Goal: Task Accomplishment & Management: Use online tool/utility

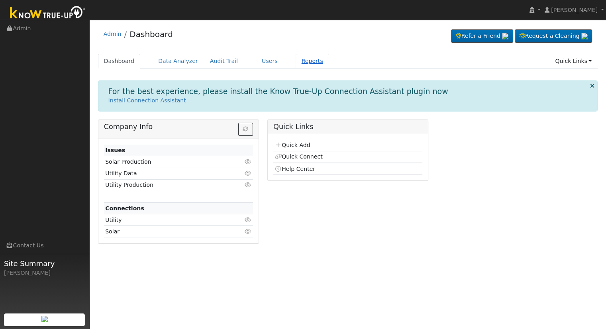
click at [296, 63] on link "Reports" at bounding box center [312, 61] width 33 height 15
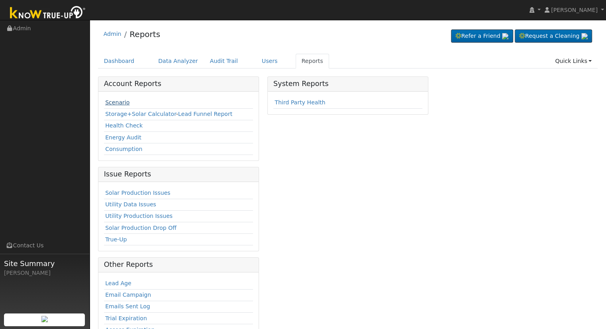
click at [112, 100] on link "Scenario" at bounding box center [117, 102] width 24 height 6
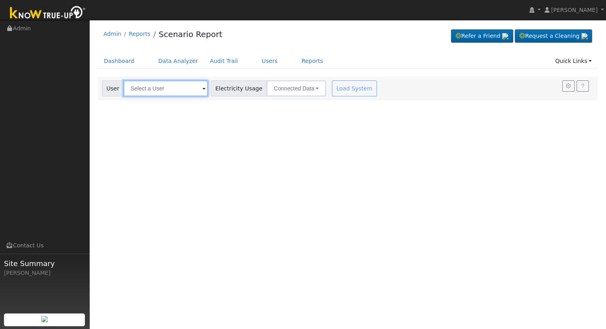
click at [172, 90] on input "text" at bounding box center [165, 88] width 84 height 16
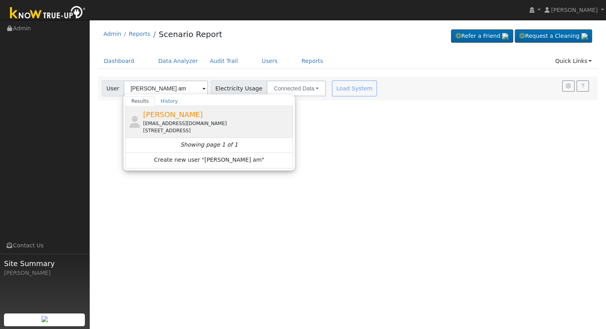
click at [174, 125] on div "14korey@gmail.com" at bounding box center [217, 123] width 148 height 7
type input "[PERSON_NAME]"
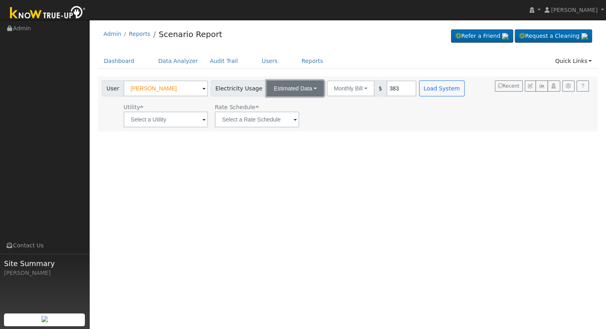
click at [297, 90] on button "Estimated Data" at bounding box center [294, 88] width 57 height 16
click at [296, 106] on link "Connected Data" at bounding box center [295, 105] width 57 height 11
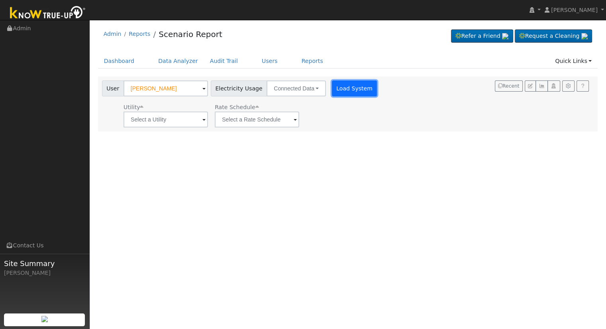
click at [357, 91] on button "Load System" at bounding box center [354, 88] width 45 height 16
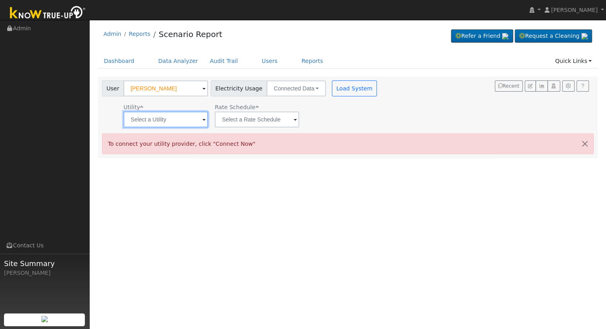
click at [161, 124] on input "text" at bounding box center [165, 120] width 84 height 16
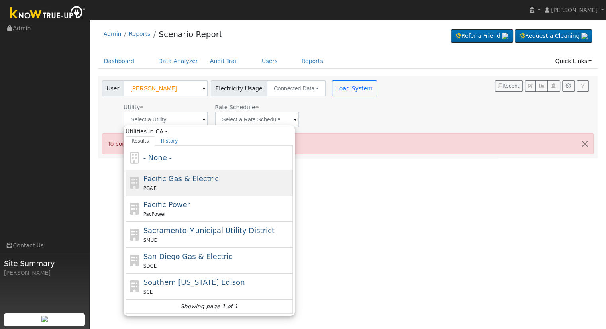
click at [184, 175] on span "Pacific Gas & Electric" at bounding box center [180, 178] width 75 height 8
type input "Pacific Gas & Electric"
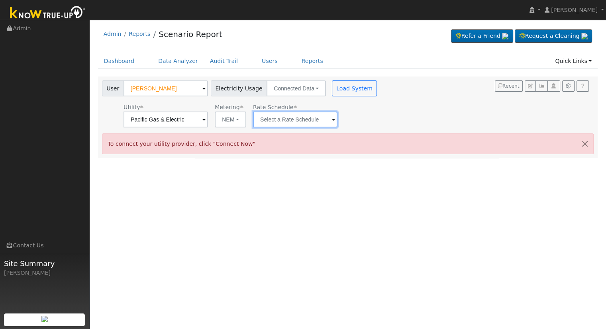
click at [208, 112] on input "text" at bounding box center [165, 120] width 84 height 16
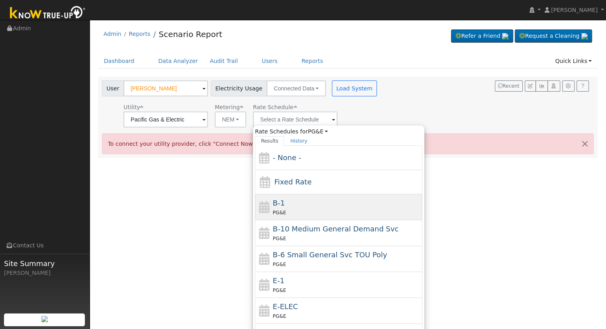
click at [279, 220] on div "B-1 PG&E" at bounding box center [338, 233] width 167 height 26
type input "B-1"
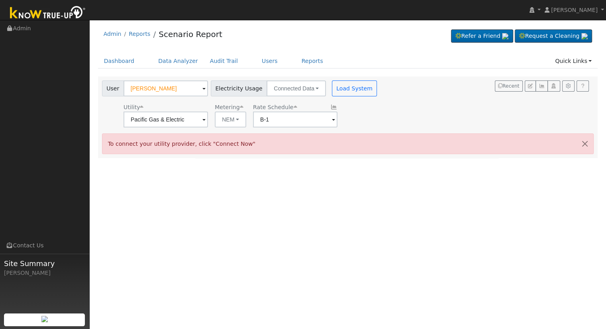
click at [340, 98] on div "User Korey Amerson Account Default Account Default Account 1355 Pine Drive, Lem…" at bounding box center [240, 103] width 280 height 47
click at [337, 90] on button "Load System" at bounding box center [354, 88] width 45 height 16
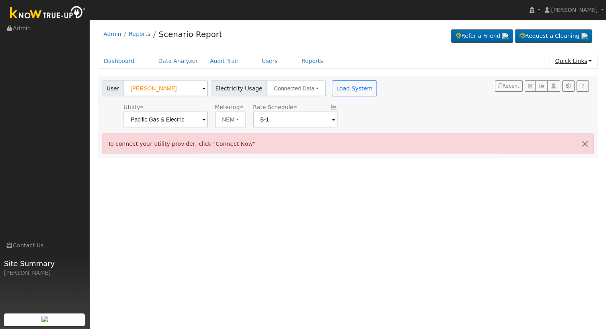
click at [583, 59] on link "Quick Links" at bounding box center [573, 61] width 49 height 15
click at [560, 85] on link "Quick Connect" at bounding box center [567, 88] width 59 height 11
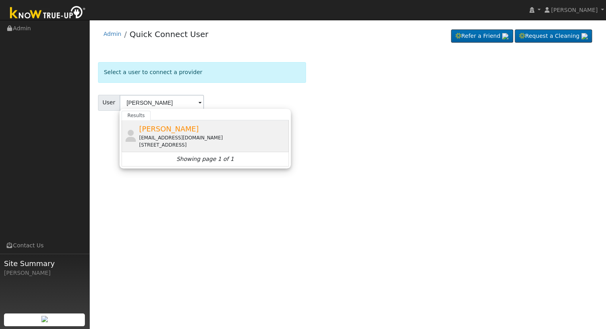
click at [228, 127] on div "Korey Amerson 14korey@gmail.com 1355 Pine Drive, Lemoore, CA 93245" at bounding box center [213, 135] width 148 height 25
type input "[PERSON_NAME]"
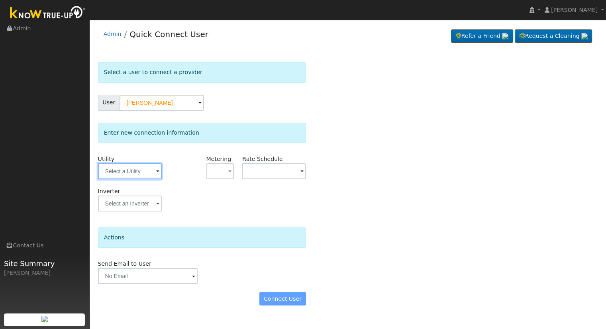
click at [148, 172] on input "text" at bounding box center [130, 171] width 64 height 16
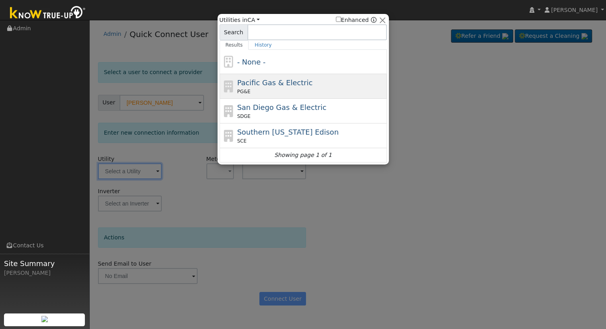
click at [234, 99] on div "Pacific Gas & Electric PG&E" at bounding box center [302, 111] width 167 height 25
type input "PG&E"
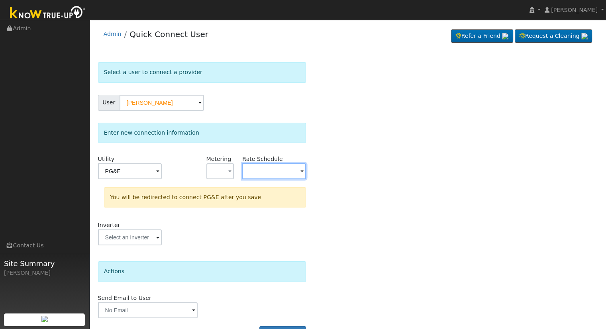
click at [162, 174] on input "text" at bounding box center [130, 171] width 64 height 16
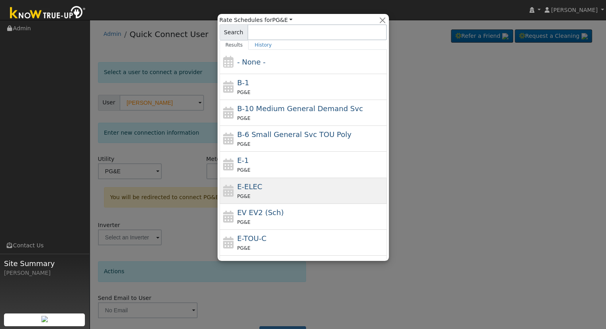
click at [262, 194] on div "PG&E" at bounding box center [311, 196] width 148 height 8
type input "E-ELEC"
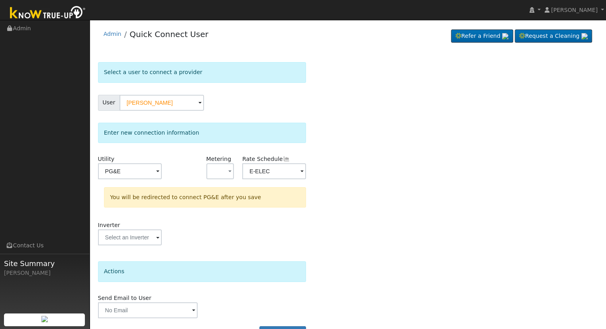
scroll to position [22, 0]
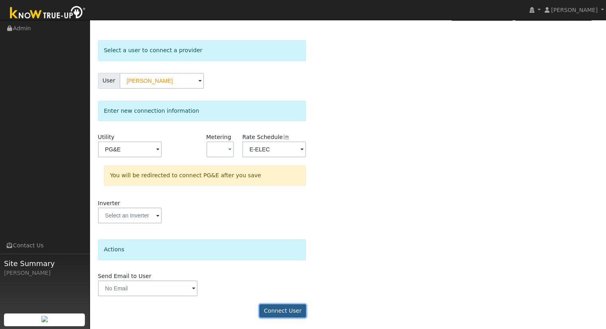
click at [273, 314] on button "Connect User" at bounding box center [282, 311] width 47 height 14
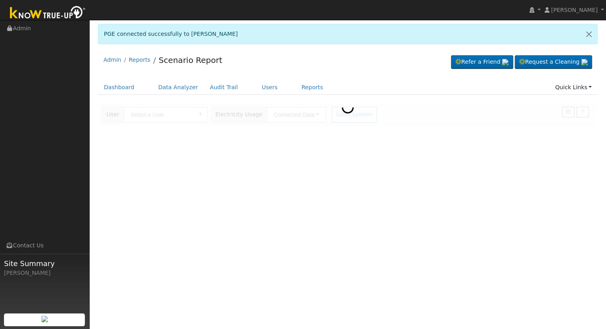
type input "[PERSON_NAME]"
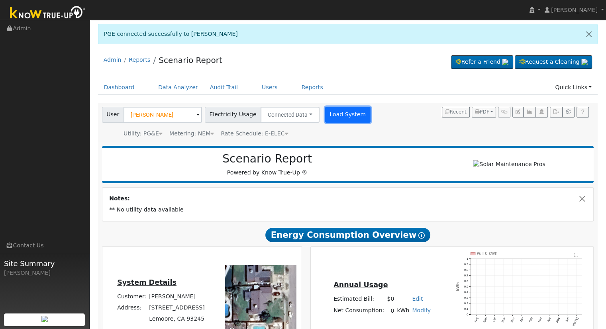
click at [326, 110] on button "Load System" at bounding box center [347, 115] width 45 height 16
click at [338, 107] on button "Load System" at bounding box center [347, 115] width 45 height 16
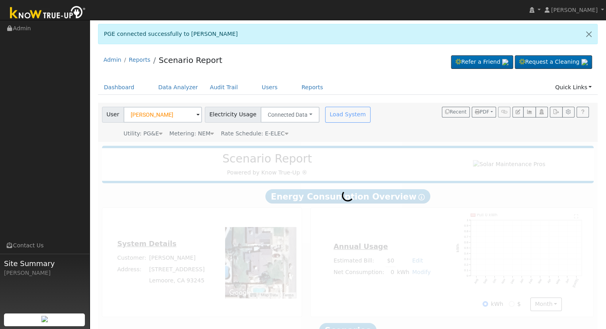
drag, startPoint x: 337, startPoint y: 109, endPoint x: 329, endPoint y: 113, distance: 9.1
click at [337, 109] on div "Load System" at bounding box center [348, 115] width 50 height 16
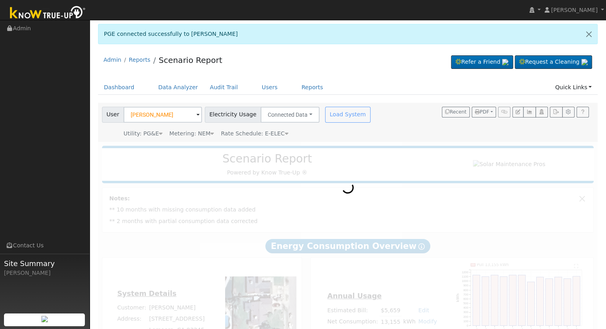
drag, startPoint x: 151, startPoint y: 155, endPoint x: 153, endPoint y: 174, distance: 19.6
click at [153, 174] on div at bounding box center [348, 256] width 500 height 229
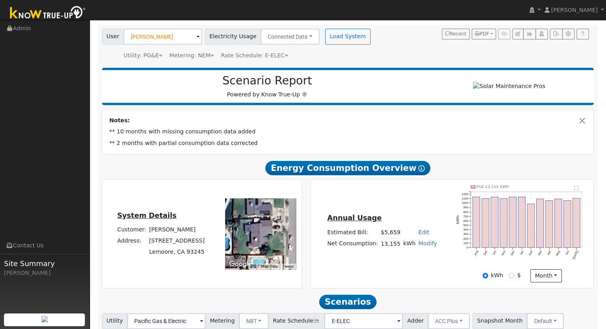
scroll to position [80, 0]
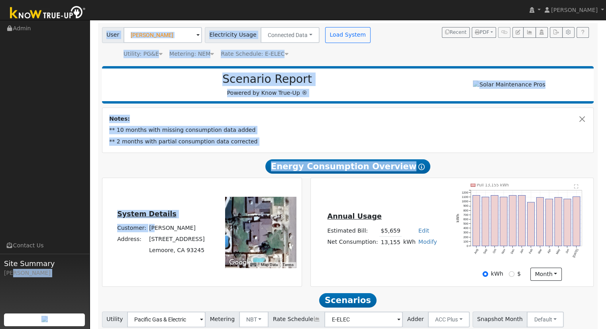
drag, startPoint x: 31, startPoint y: 268, endPoint x: 157, endPoint y: 231, distance: 130.7
click at [157, 231] on div "[PERSON_NAME] [PERSON_NAME] Profile My Company Help Center Terms Of Service See…" at bounding box center [303, 162] width 606 height 444
click at [211, 169] on h2 "Energy Consumption Overview Show Help" at bounding box center [348, 166] width 492 height 15
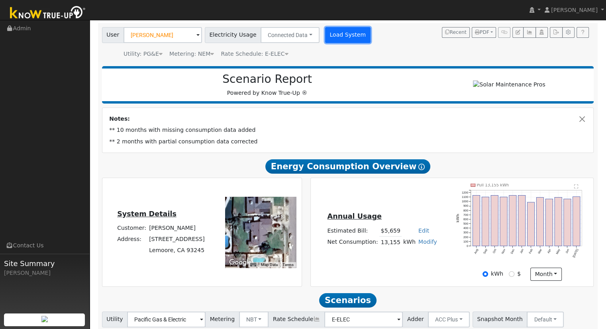
click at [351, 36] on button "Load System" at bounding box center [347, 35] width 45 height 16
click at [325, 31] on button "Load System" at bounding box center [347, 35] width 45 height 16
click at [325, 34] on button "Load System" at bounding box center [347, 35] width 45 height 16
click at [329, 35] on button "Load System" at bounding box center [347, 35] width 45 height 16
click at [333, 38] on button "Load System" at bounding box center [347, 35] width 45 height 16
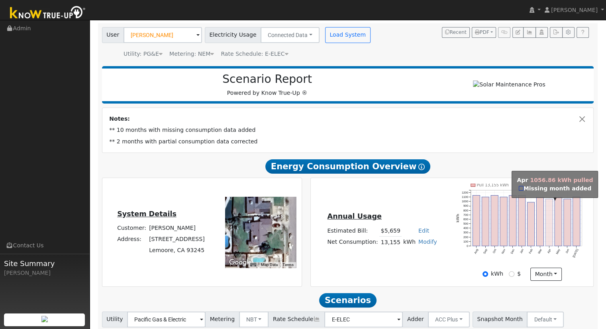
click at [546, 223] on rect "onclick=""" at bounding box center [548, 222] width 7 height 47
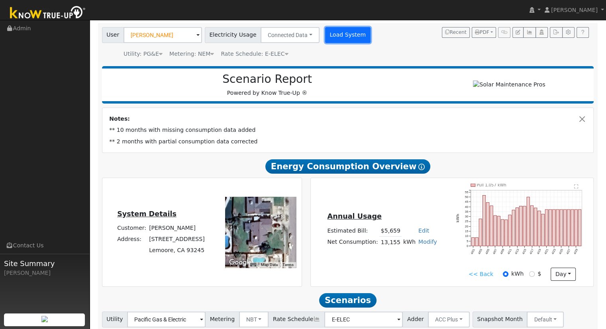
click at [332, 39] on button "Load System" at bounding box center [347, 35] width 45 height 16
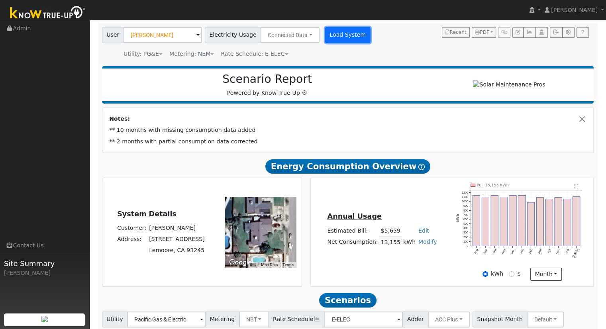
click at [346, 34] on button "Load System" at bounding box center [347, 35] width 45 height 16
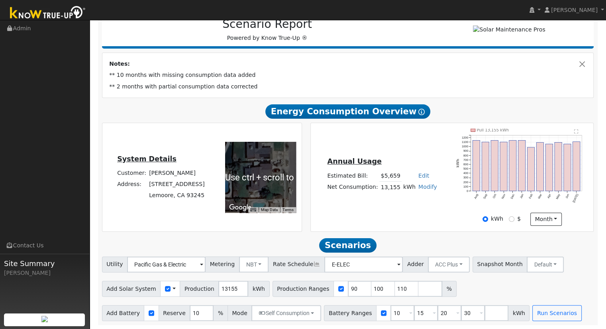
scroll to position [0, 0]
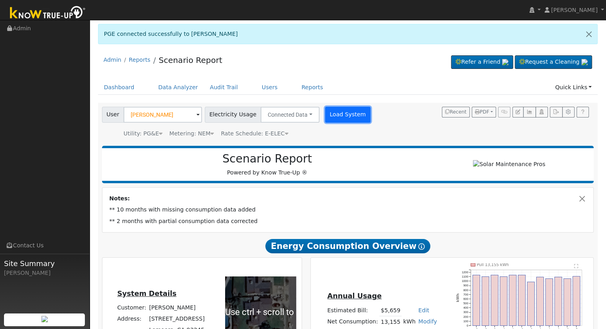
click at [338, 115] on button "Load System" at bounding box center [347, 115] width 45 height 16
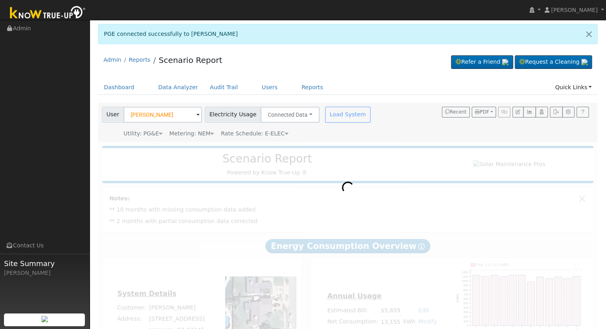
click at [345, 165] on div at bounding box center [348, 256] width 500 height 229
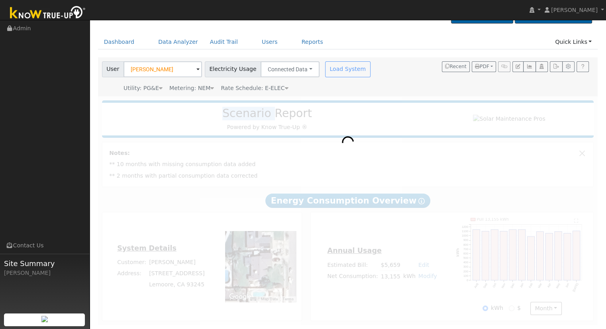
scroll to position [48, 0]
